Goal: Check status: Check status

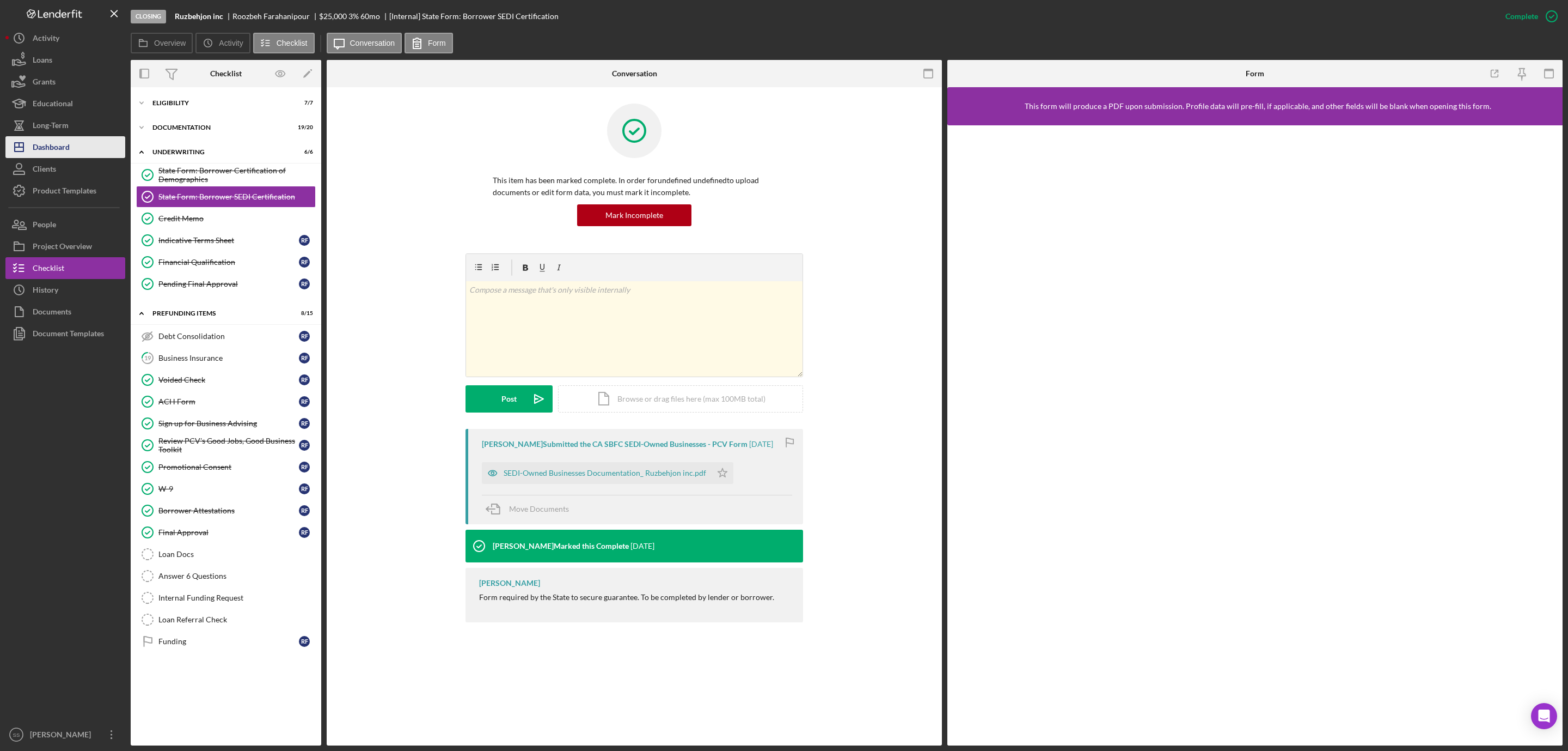
click at [60, 147] on div "Dashboard" at bounding box center [51, 148] width 37 height 25
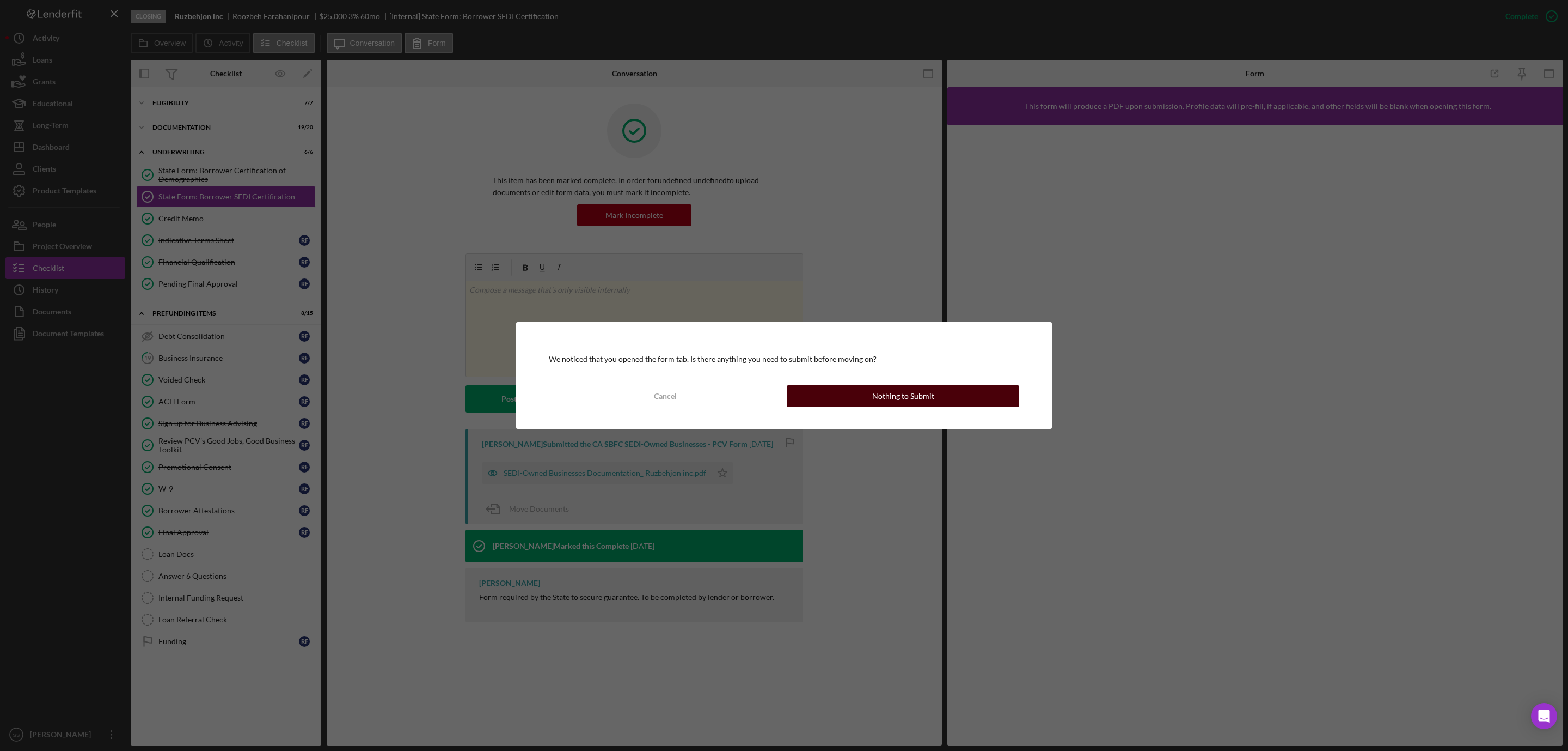
click at [935, 400] on button "Nothing to Submit" at bounding box center [903, 396] width 232 height 22
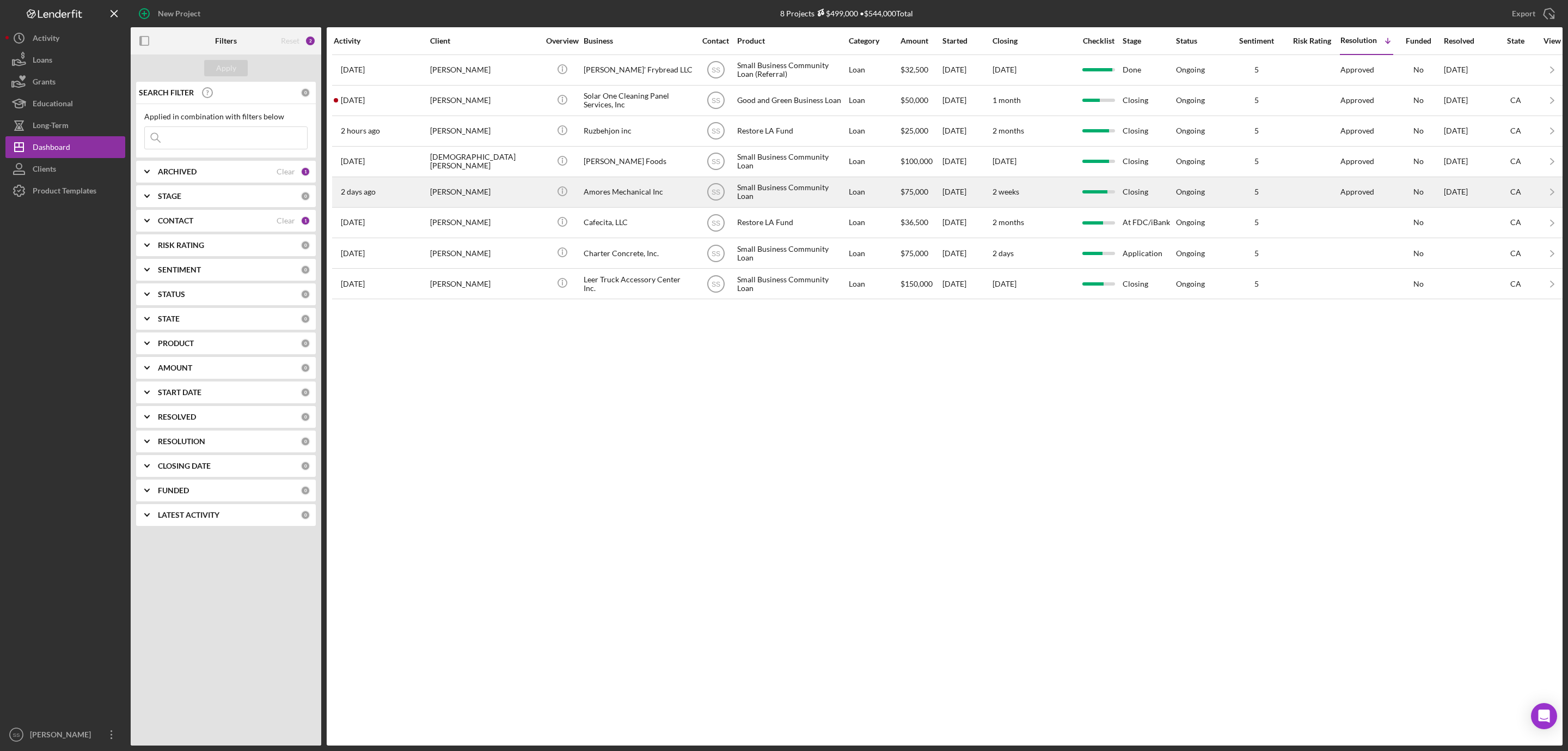
click at [446, 202] on div "[PERSON_NAME]" at bounding box center [485, 192] width 109 height 29
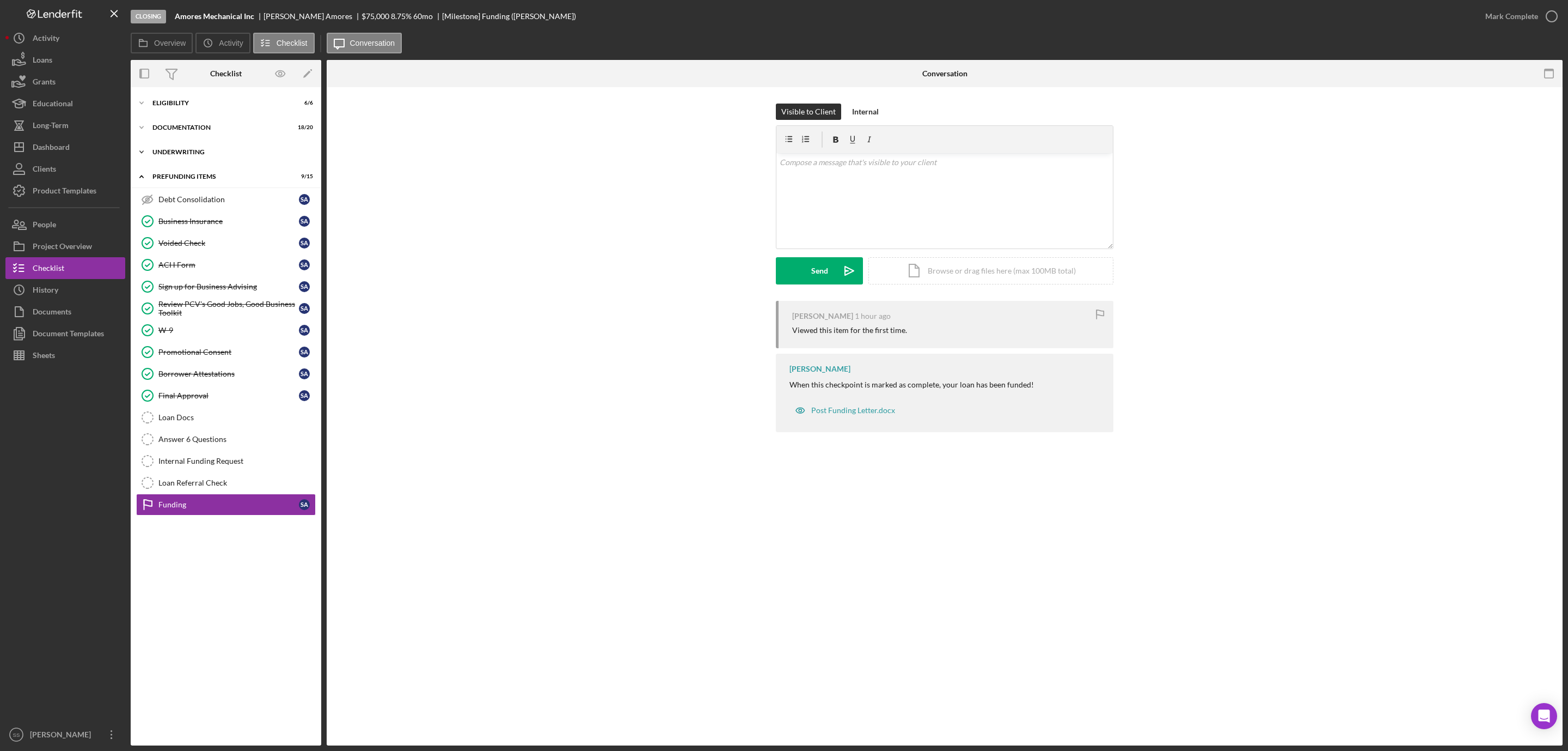
click at [237, 149] on div "Underwriting" at bounding box center [230, 152] width 155 height 6
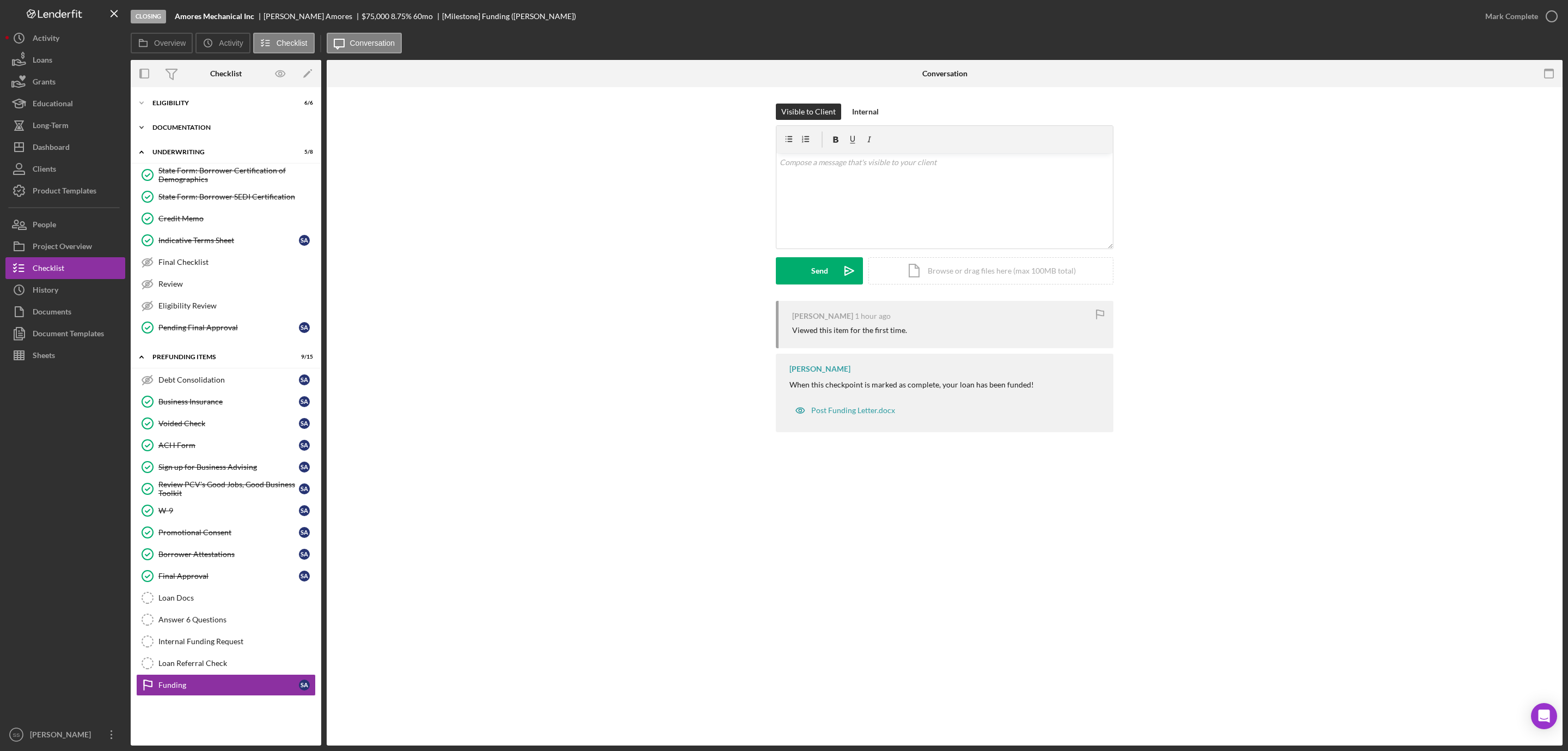
click at [202, 119] on div "Icon/Expander Documentation 18 / 20" at bounding box center [225, 127] width 190 height 22
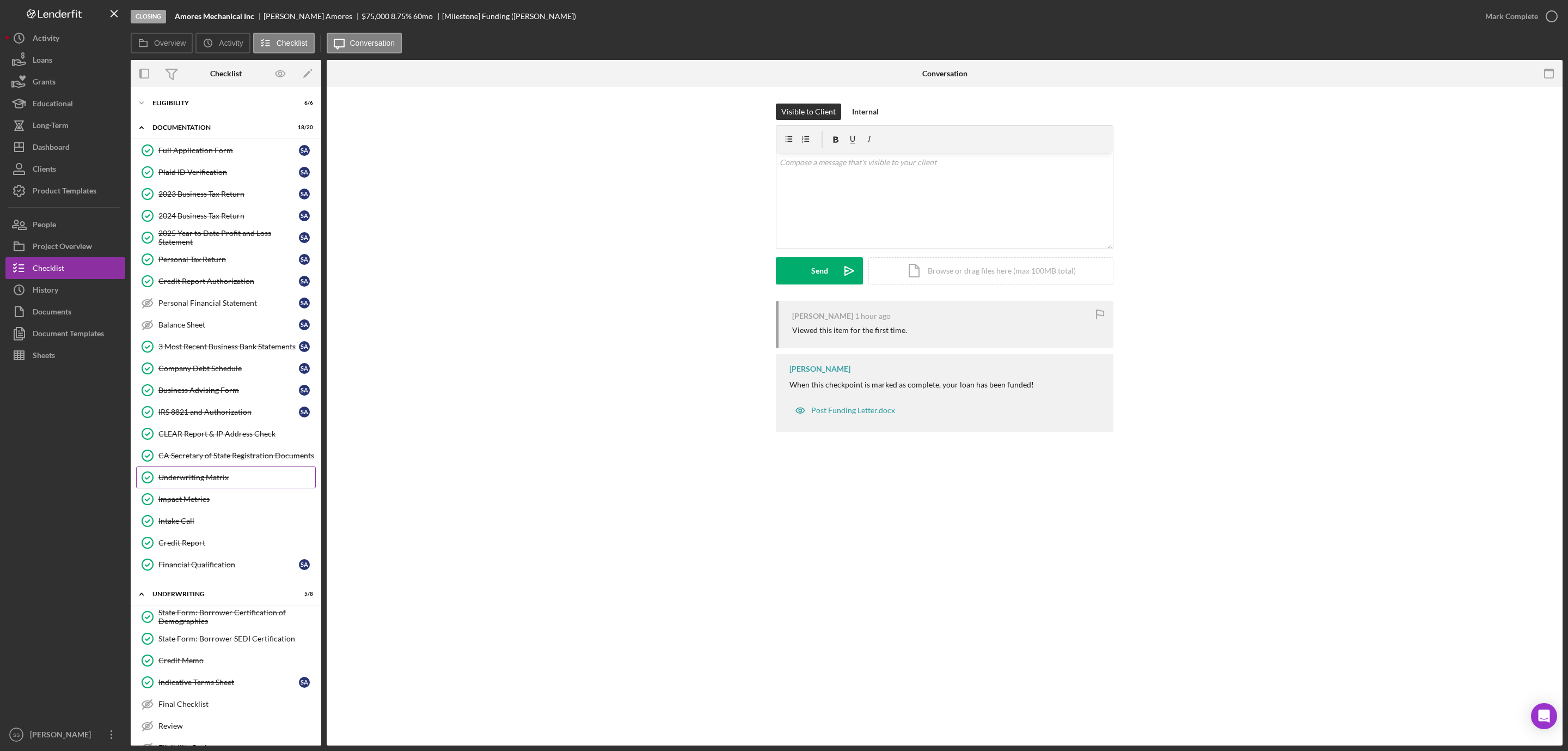
click at [209, 482] on div "Underwriting Matrix" at bounding box center [237, 477] width 157 height 8
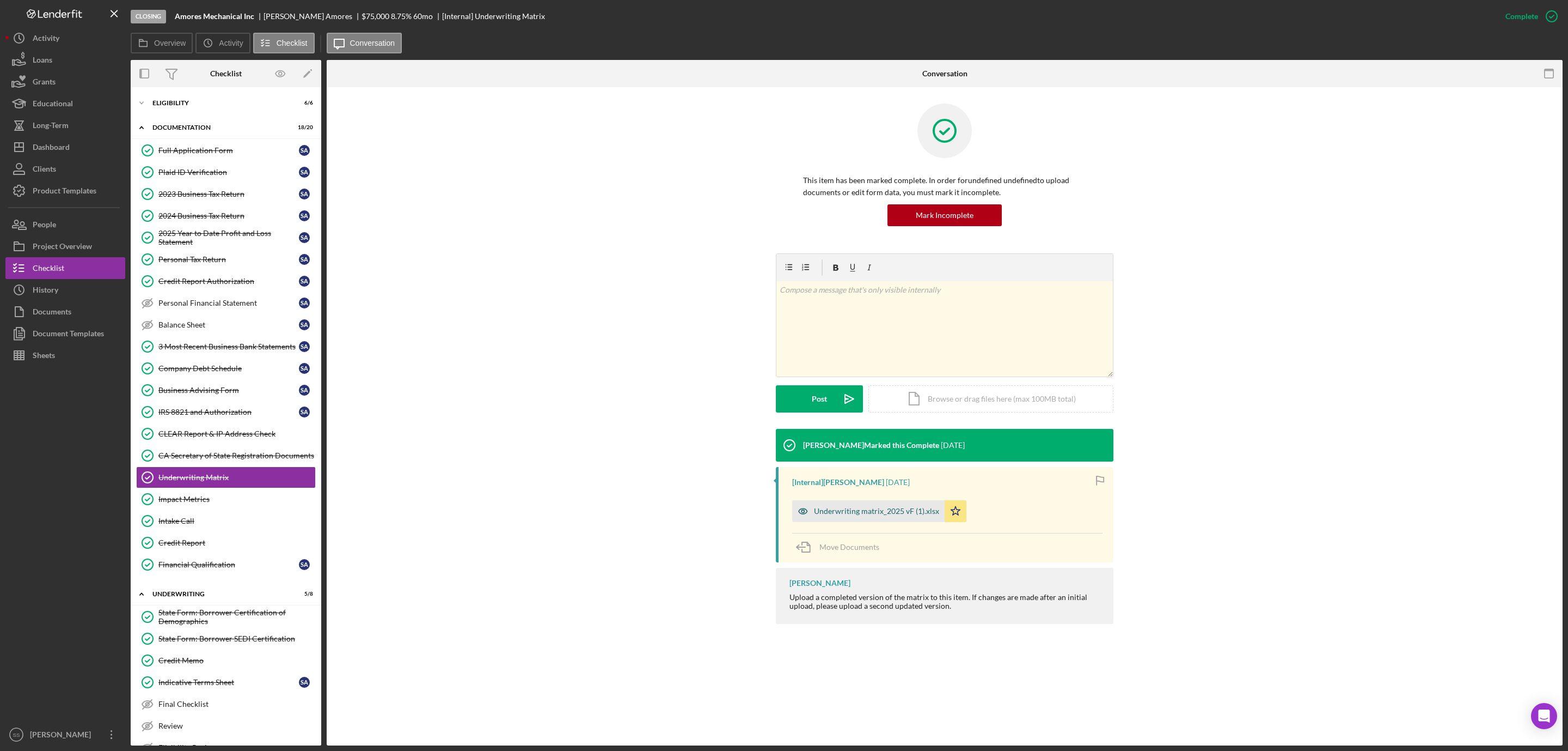
click at [834, 511] on div "Underwriting matrix_2025 vF (1).xlsx" at bounding box center [876, 511] width 125 height 8
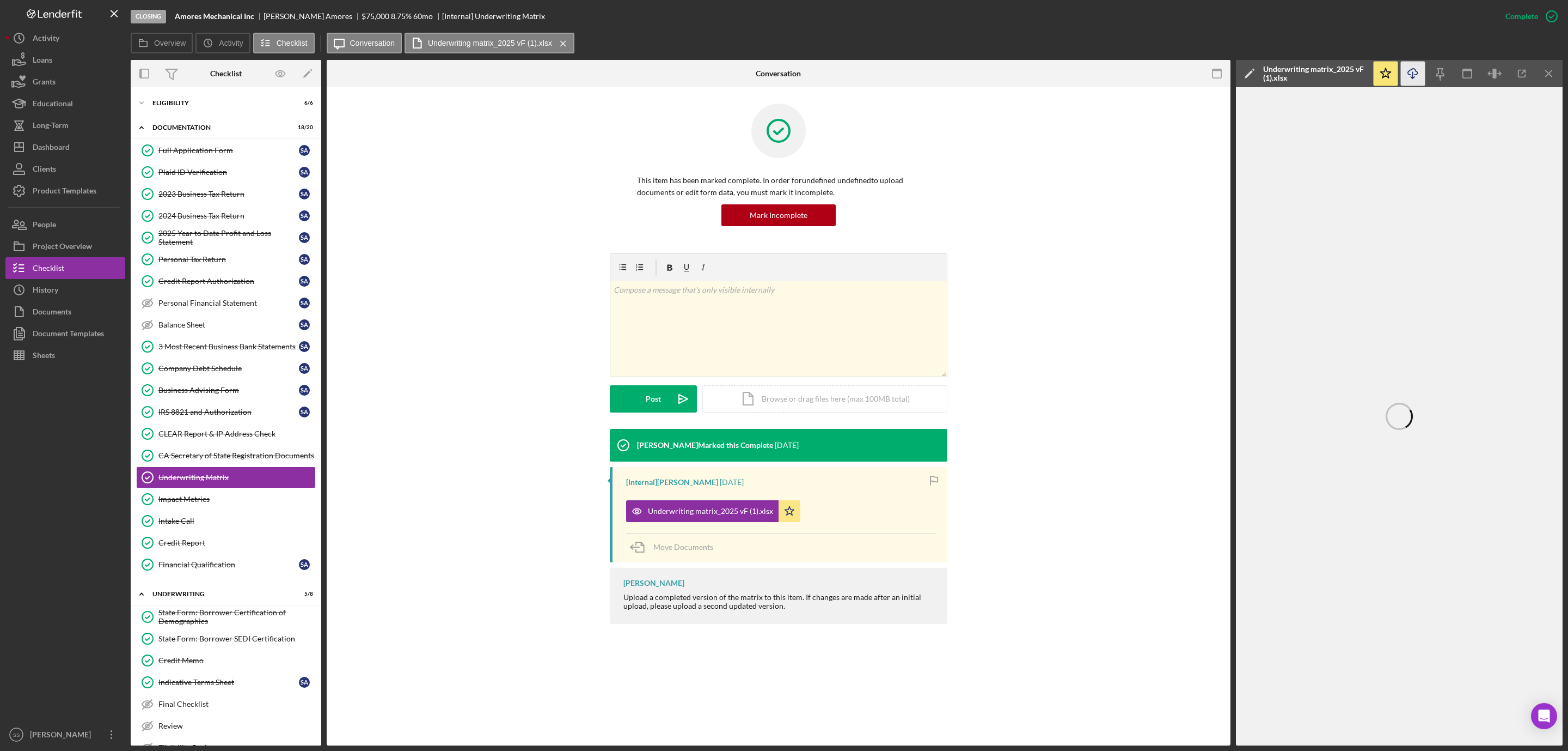
click at [1413, 75] on line "button" at bounding box center [1413, 74] width 0 height 6
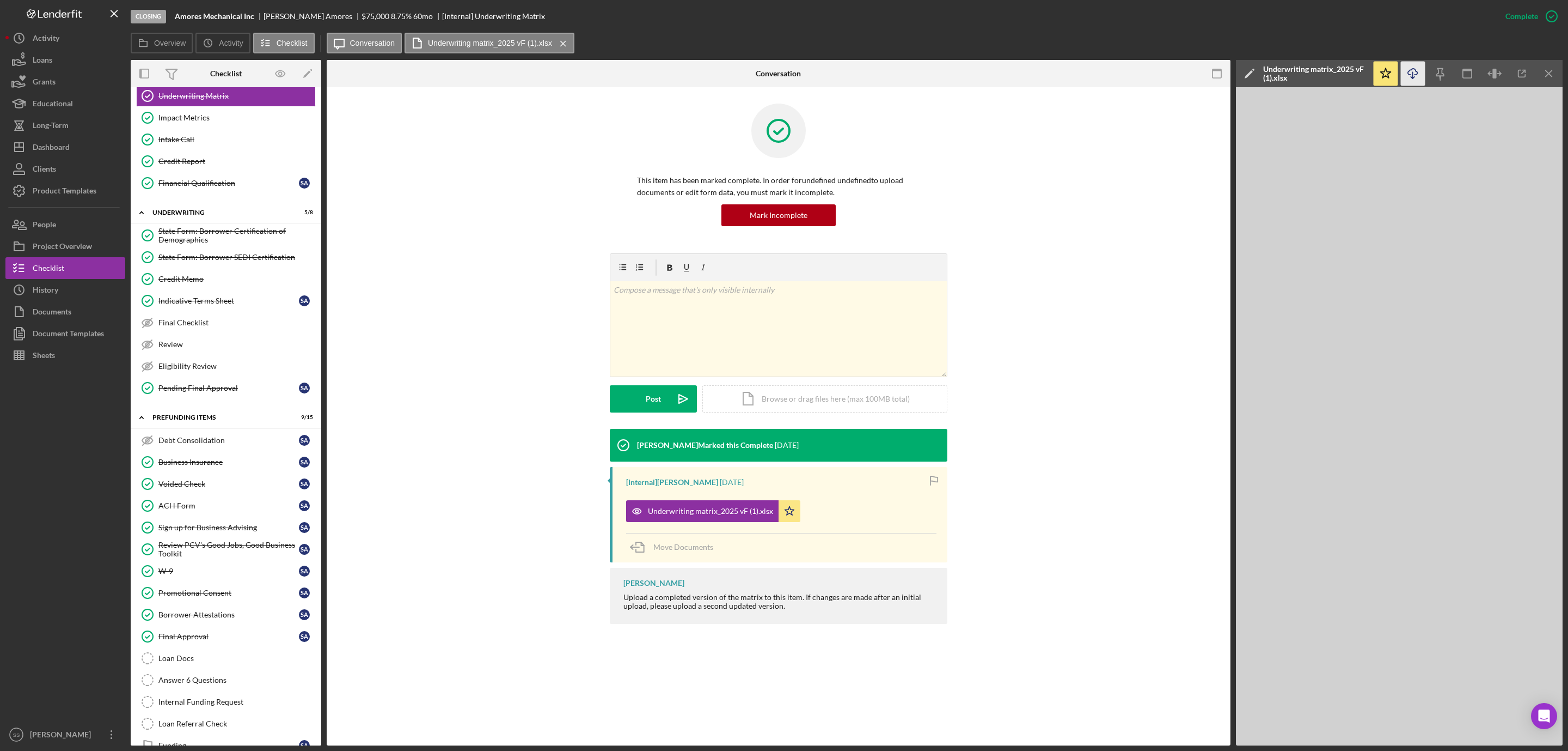
scroll to position [426, 0]
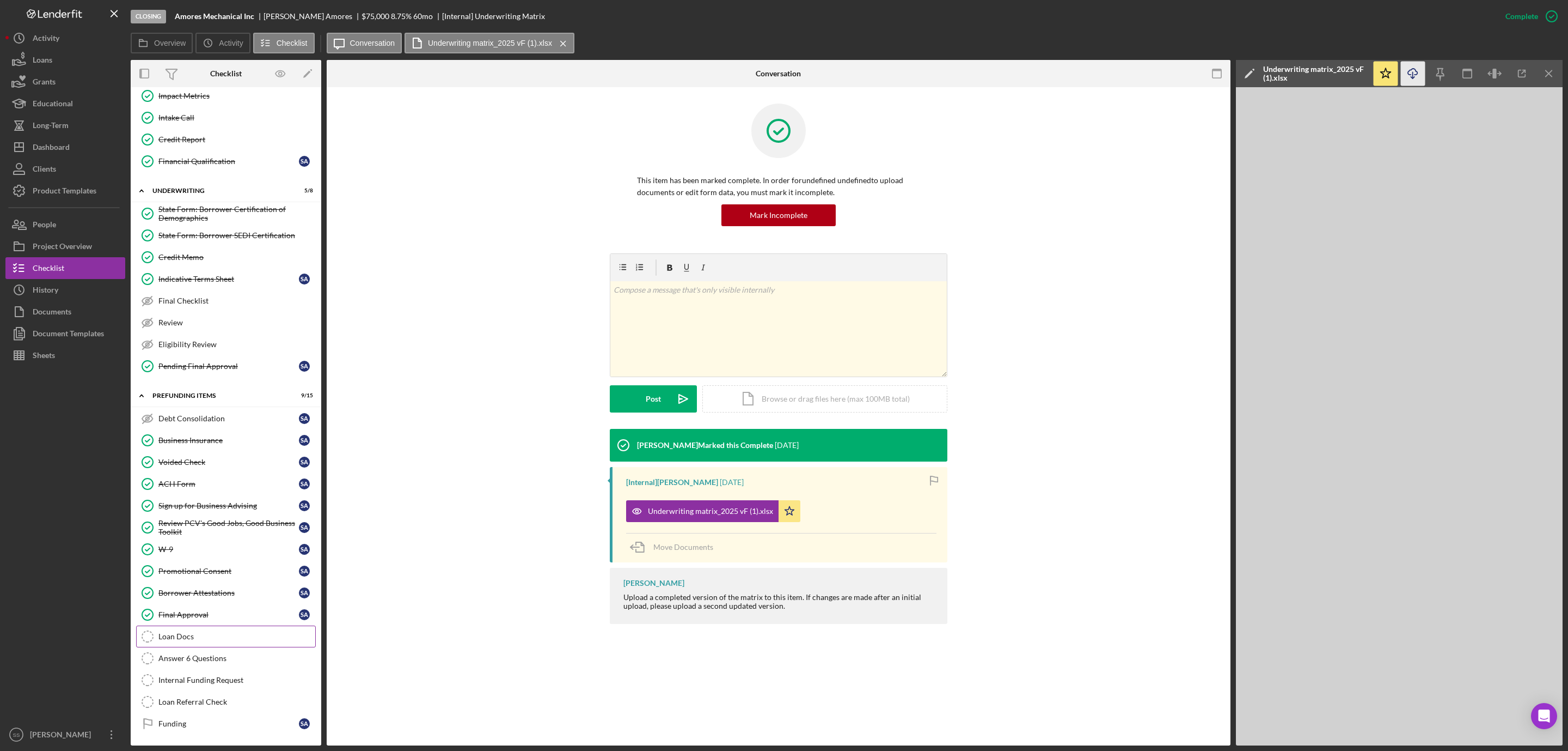
click at [199, 634] on div "Loan Docs" at bounding box center [237, 636] width 157 height 8
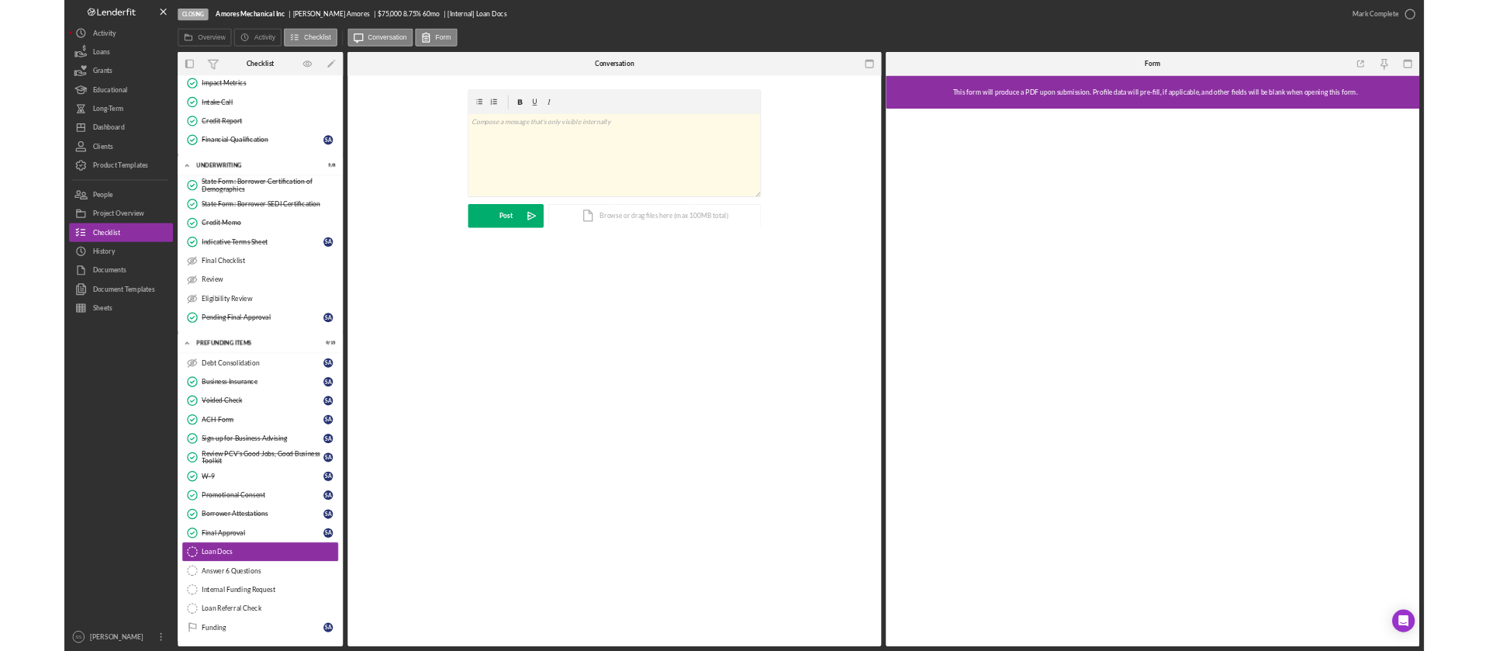
scroll to position [607, 0]
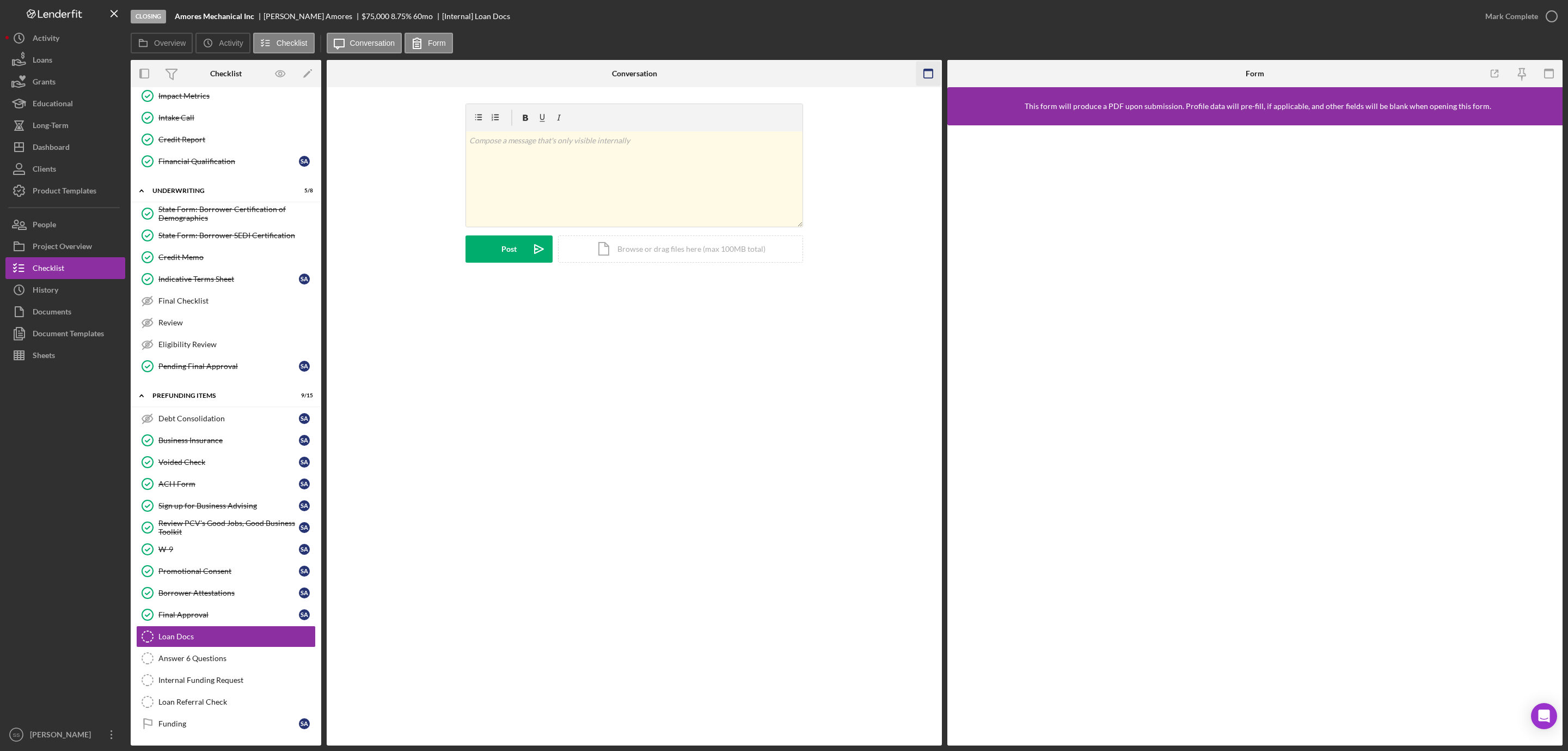
click at [927, 79] on icon "button" at bounding box center [928, 74] width 25 height 25
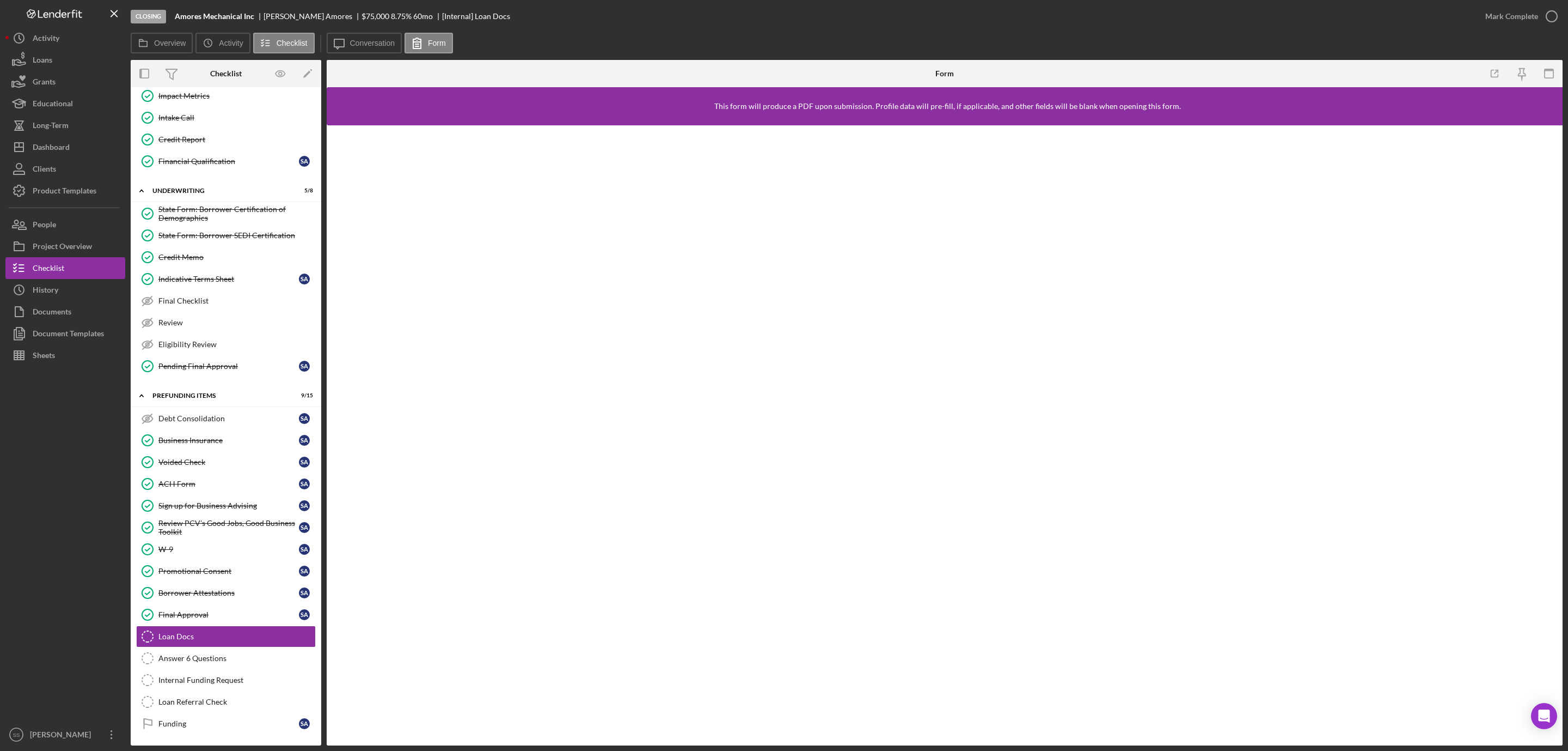
click at [242, 17] on b "Amores Mechanical Inc" at bounding box center [214, 16] width 79 height 8
click at [229, 15] on b "Amores Mechanical Inc" at bounding box center [214, 16] width 79 height 8
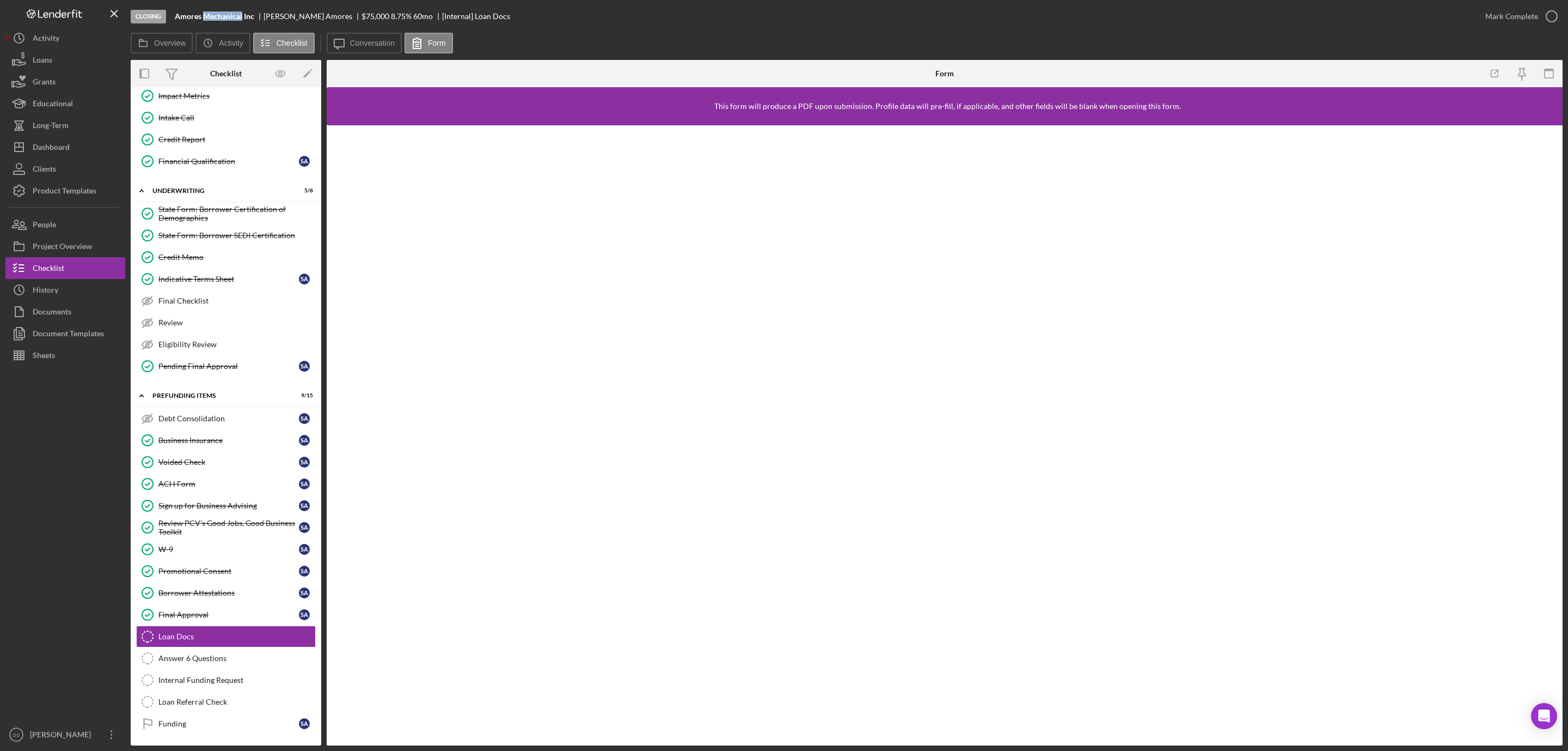
click at [229, 15] on b "Amores Mechanical Inc" at bounding box center [214, 16] width 79 height 8
copy b "Amores Mechanical Inc"
click at [80, 151] on button "Icon/Dashboard Dashboard" at bounding box center [65, 147] width 120 height 22
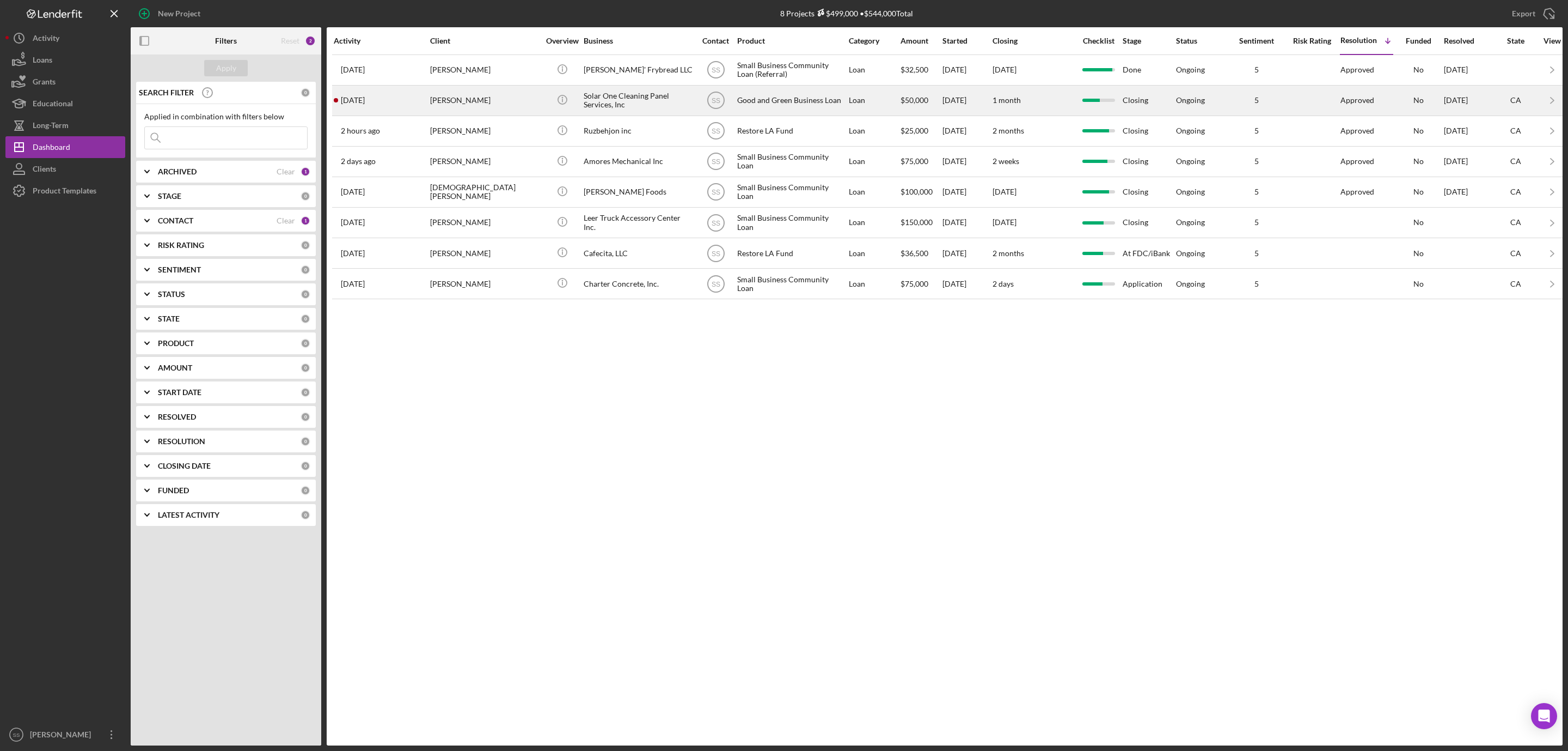
click at [487, 98] on div "[PERSON_NAME]" at bounding box center [485, 100] width 109 height 29
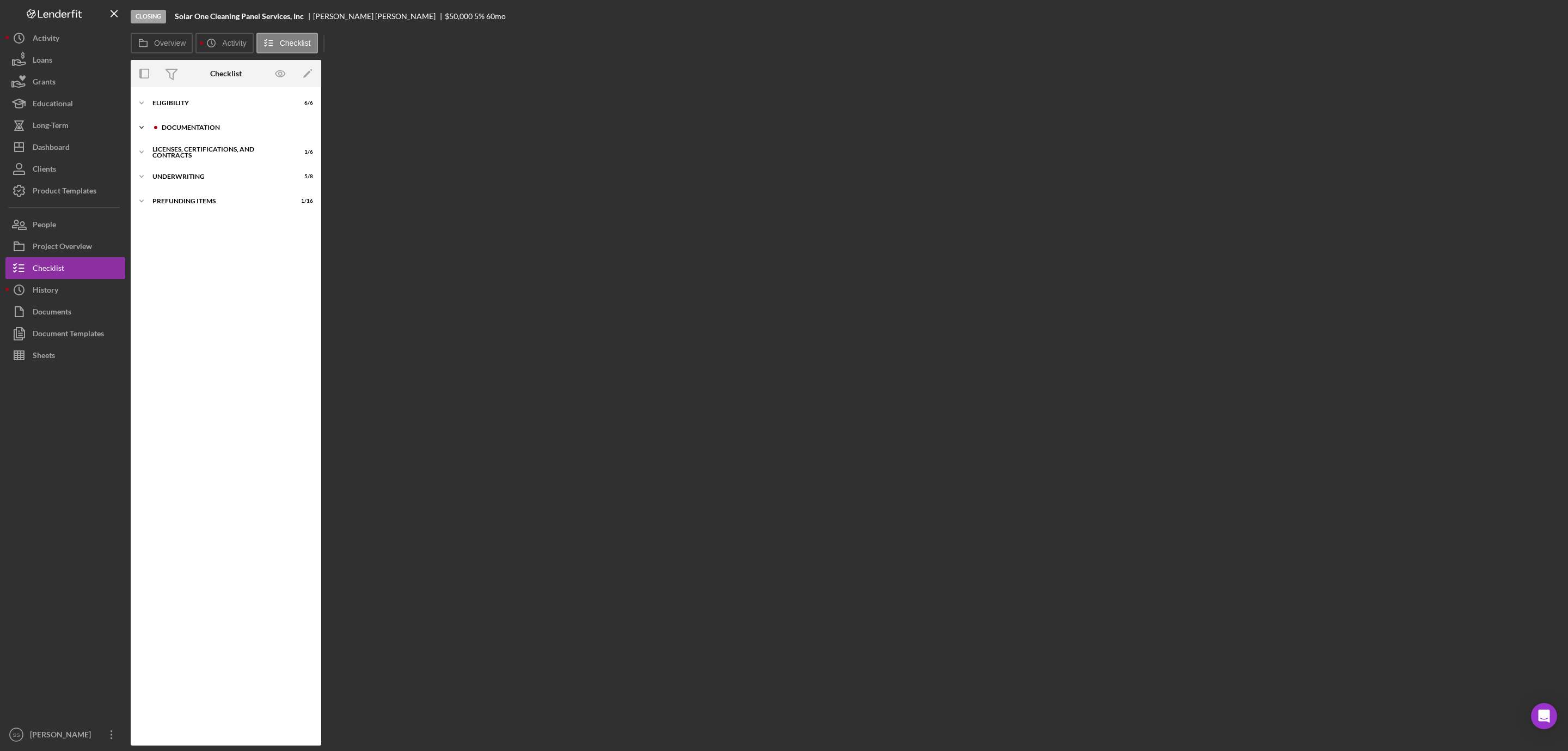
click at [198, 126] on div "Documentation" at bounding box center [235, 127] width 146 height 6
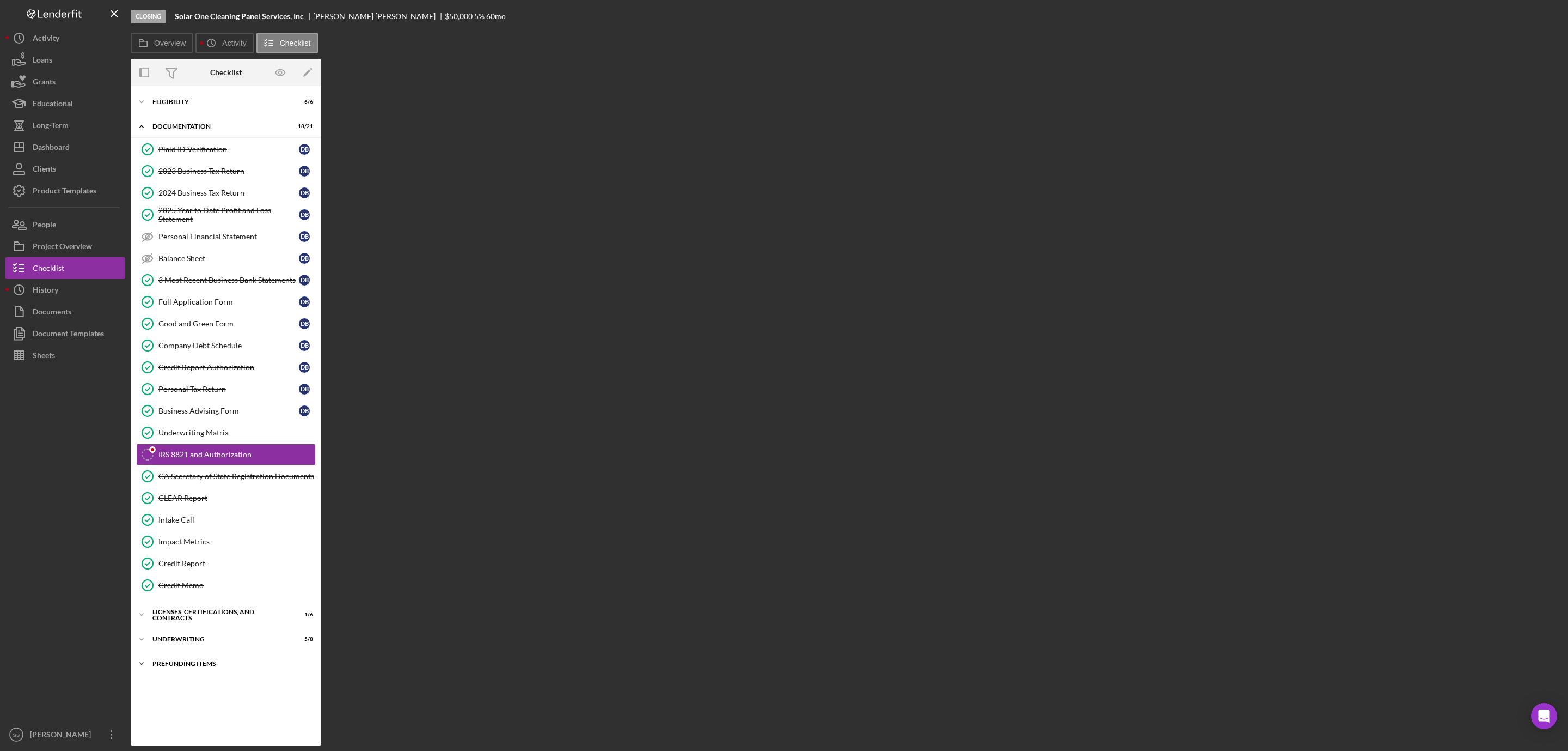
click at [206, 674] on div "Icon/Expander Prefunding Items 1 / 16" at bounding box center [225, 663] width 190 height 22
